Goal: Information Seeking & Learning: Learn about a topic

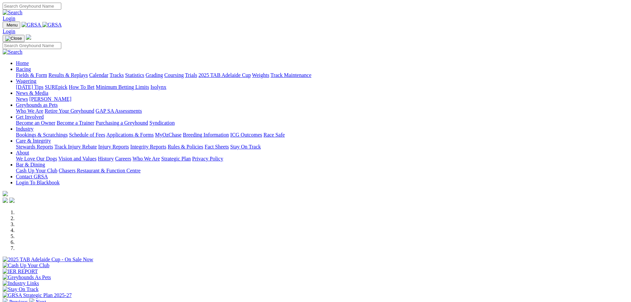
click at [31, 66] on link "Racing" at bounding box center [23, 69] width 15 height 6
click at [47, 72] on link "Fields & Form" at bounding box center [31, 75] width 31 height 6
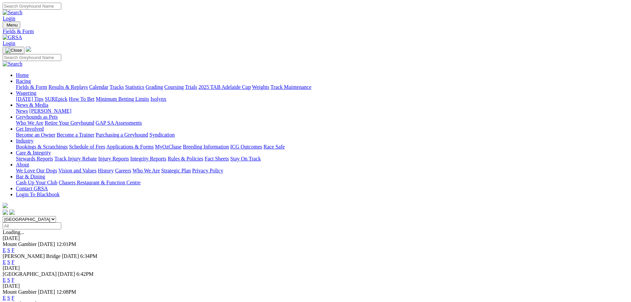
click at [56, 216] on select "South Australia New South Wales Northern Territory Queensland Tasmania Victoria…" at bounding box center [29, 219] width 53 height 6
select select "WA"
click at [56, 216] on select "South Australia New South Wales Northern Territory Queensland Tasmania Victoria…" at bounding box center [29, 219] width 53 height 6
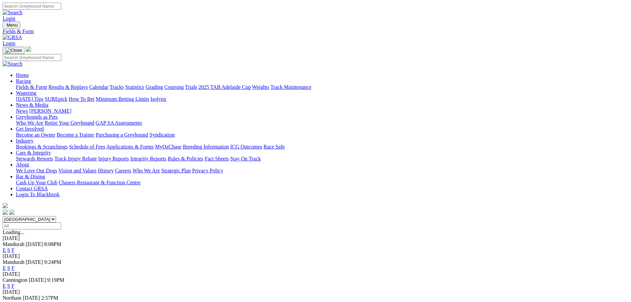
click at [6, 247] on link "E" at bounding box center [4, 250] width 3 height 6
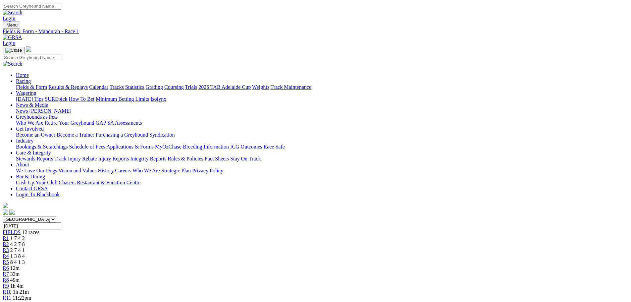
click at [12, 289] on span "R10" at bounding box center [7, 292] width 9 height 6
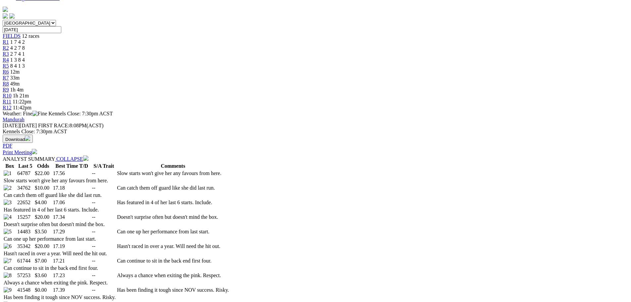
scroll to position [199, 0]
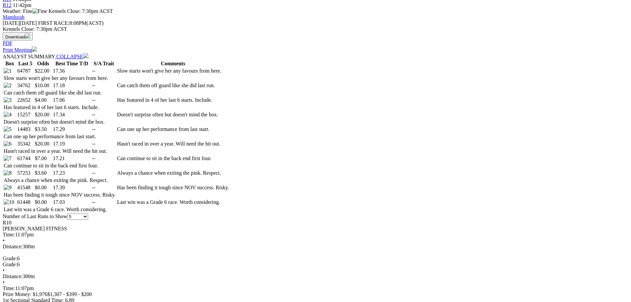
scroll to position [232, 0]
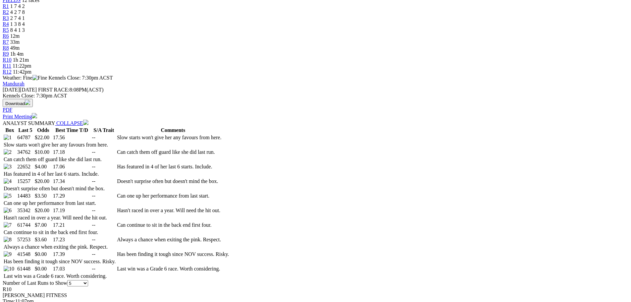
select select "20"
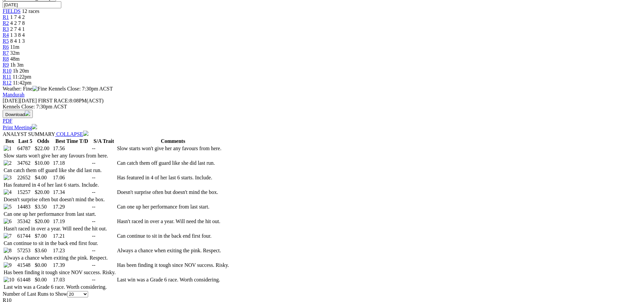
scroll to position [232, 0]
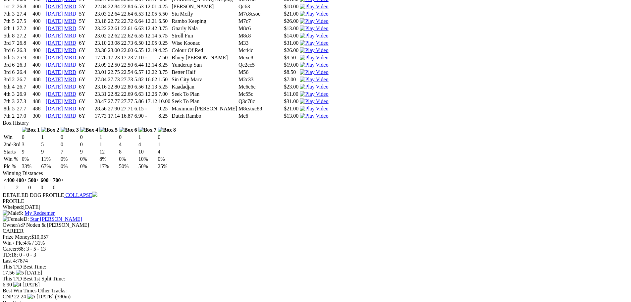
scroll to position [762, 0]
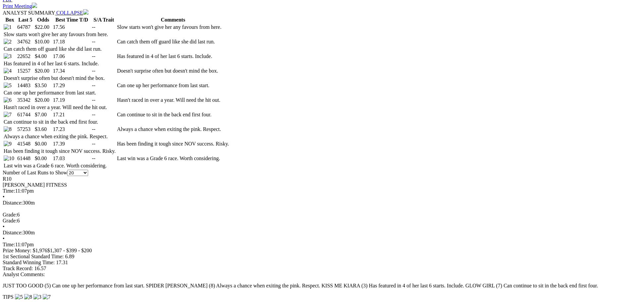
scroll to position [298, 0]
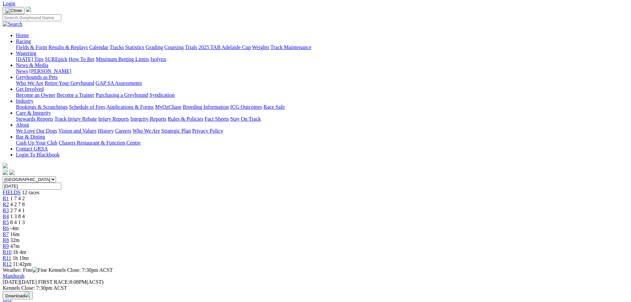
scroll to position [0, 0]
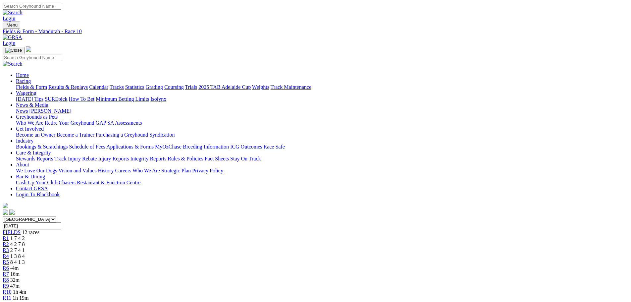
click at [20, 283] on span "47m" at bounding box center [14, 286] width 9 height 6
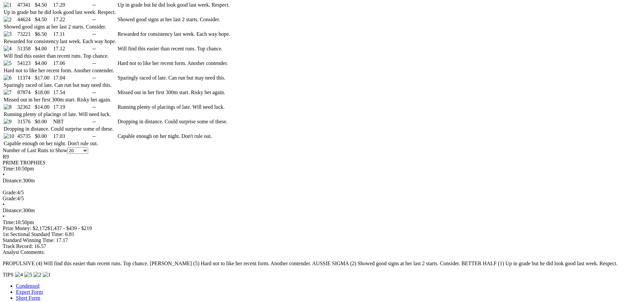
scroll to position [232, 0]
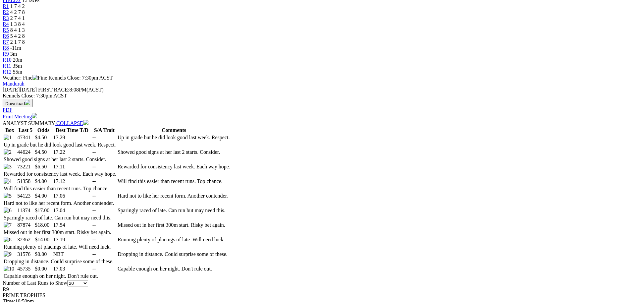
drag, startPoint x: 163, startPoint y: 141, endPoint x: 246, endPoint y: 144, distance: 82.9
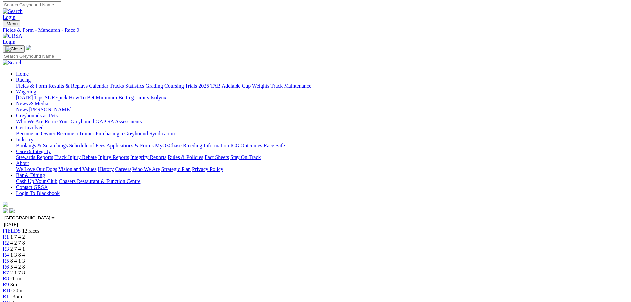
scroll to position [0, 0]
click at [22, 289] on span "20m" at bounding box center [17, 292] width 9 height 6
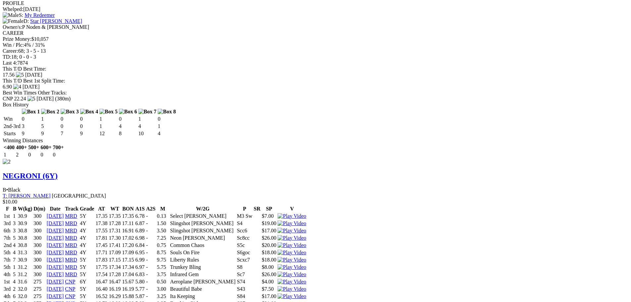
scroll to position [961, 0]
